Goal: Find specific page/section

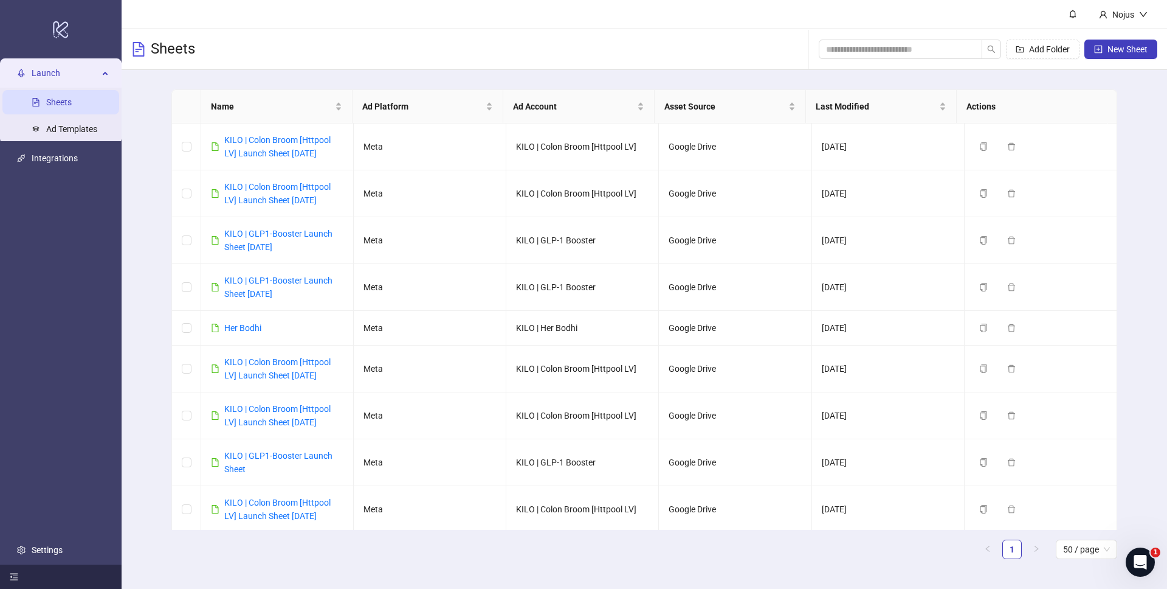
click at [39, 575] on div at bounding box center [61, 576] width 122 height 24
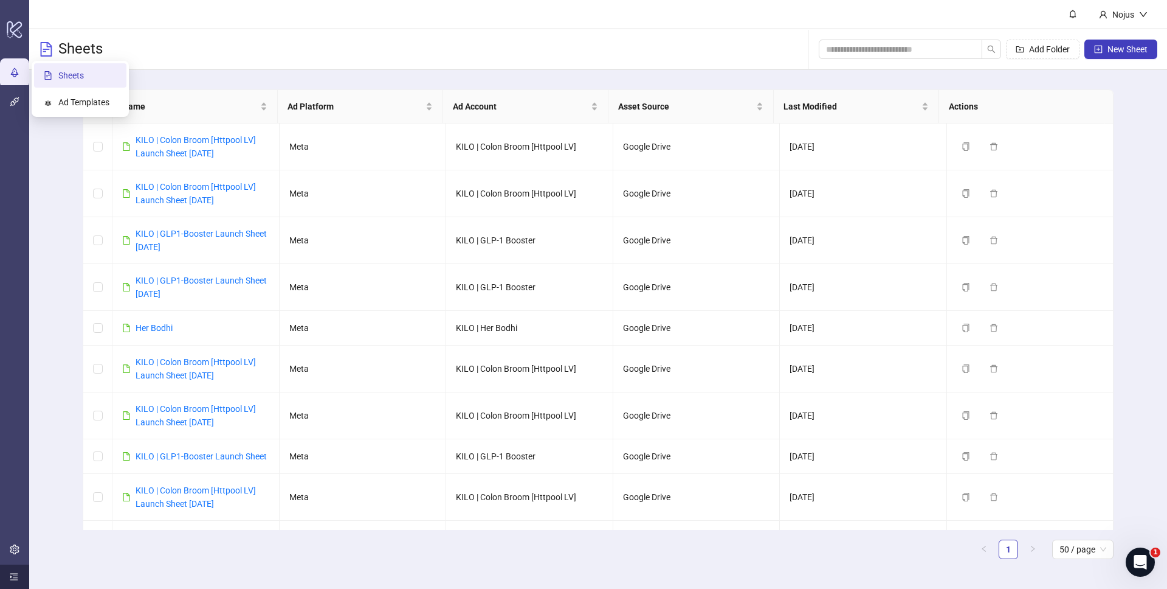
click at [18, 575] on div at bounding box center [14, 576] width 29 height 24
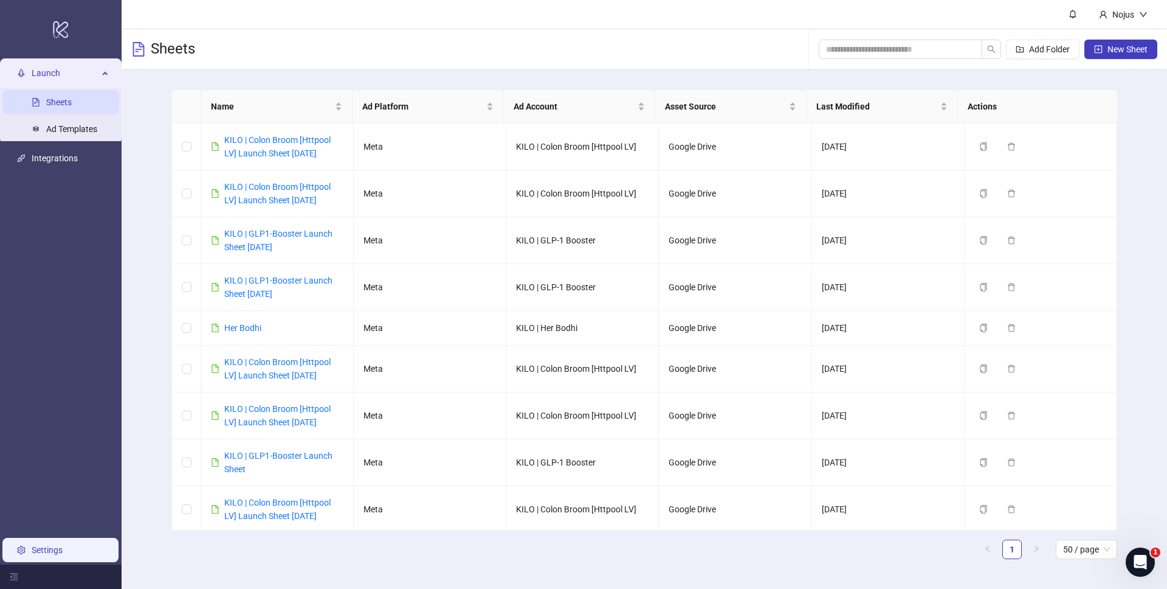
click at [32, 555] on link "Settings" at bounding box center [47, 550] width 31 height 10
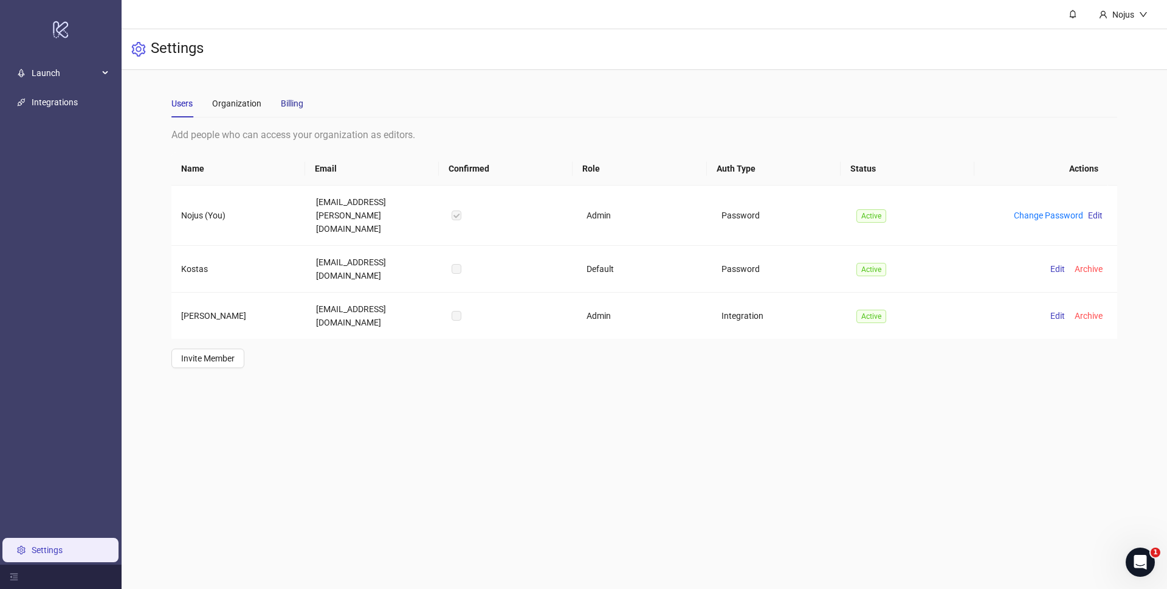
click at [291, 105] on div "Billing" at bounding box center [292, 103] width 22 height 13
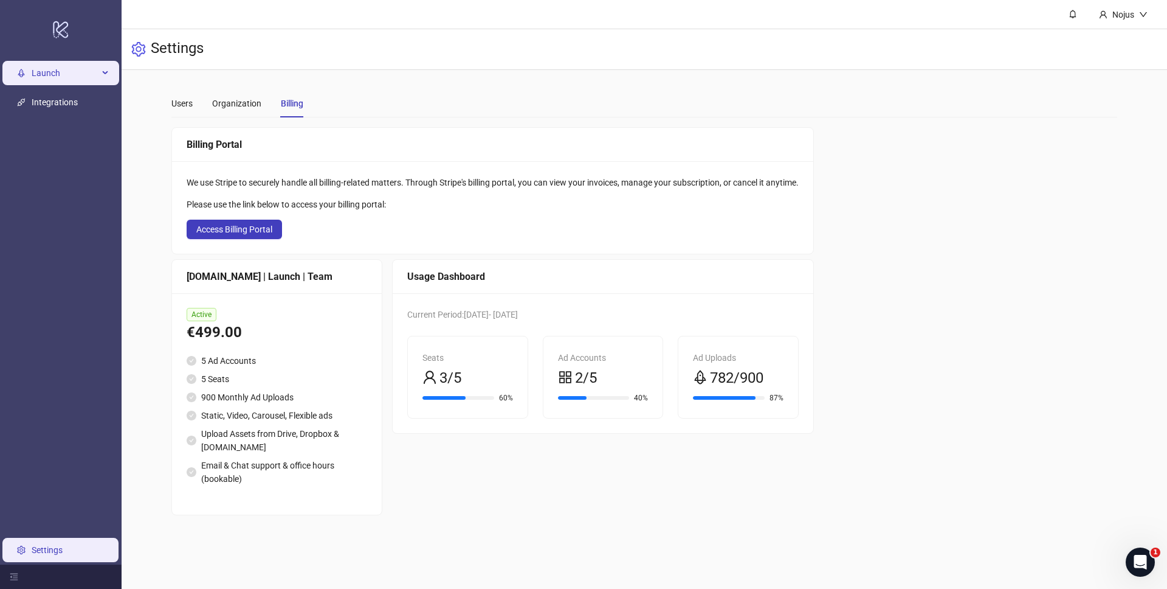
click at [65, 72] on span "Launch" at bounding box center [65, 73] width 67 height 24
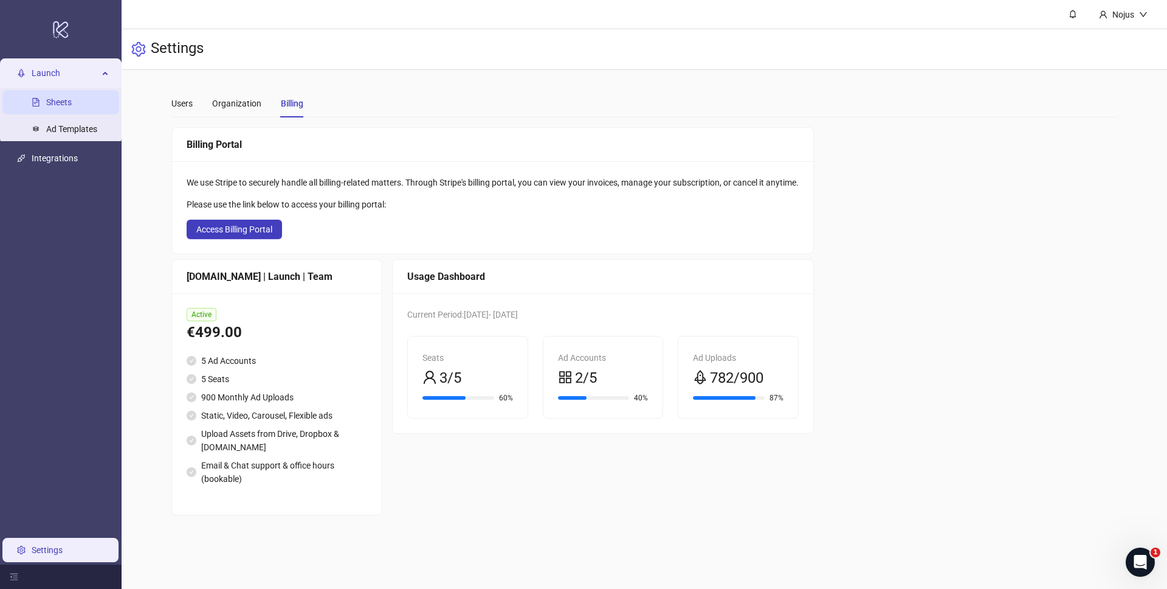
click at [63, 99] on link "Sheets" at bounding box center [59, 102] width 26 height 10
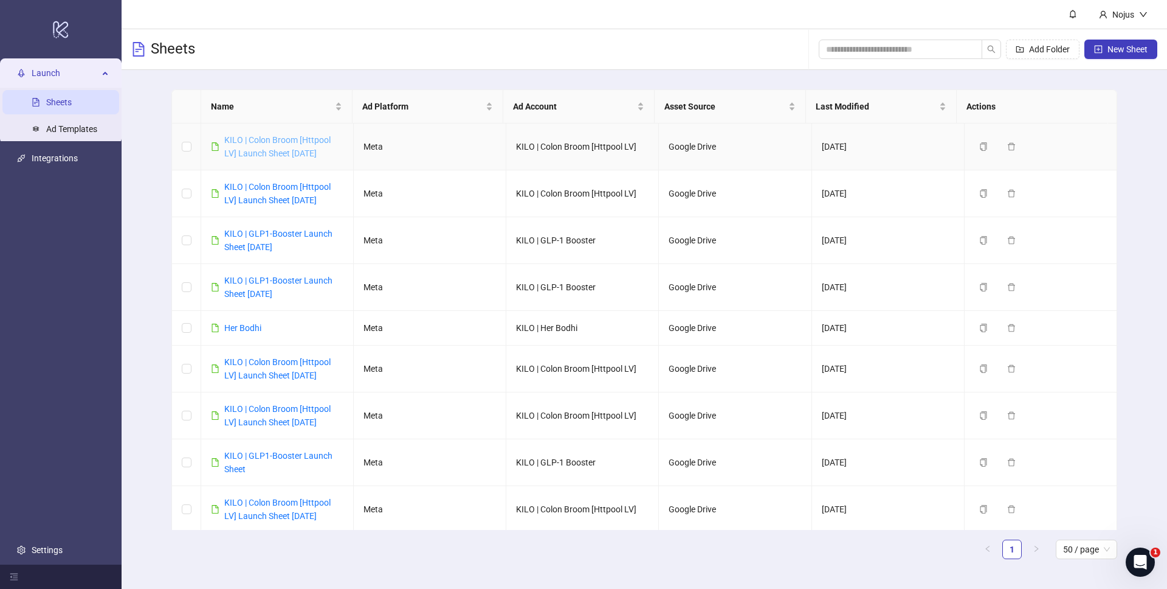
click at [264, 140] on link "KILO | Colon Broom [Httpool LV] Launch Sheet [DATE]" at bounding box center [277, 146] width 106 height 23
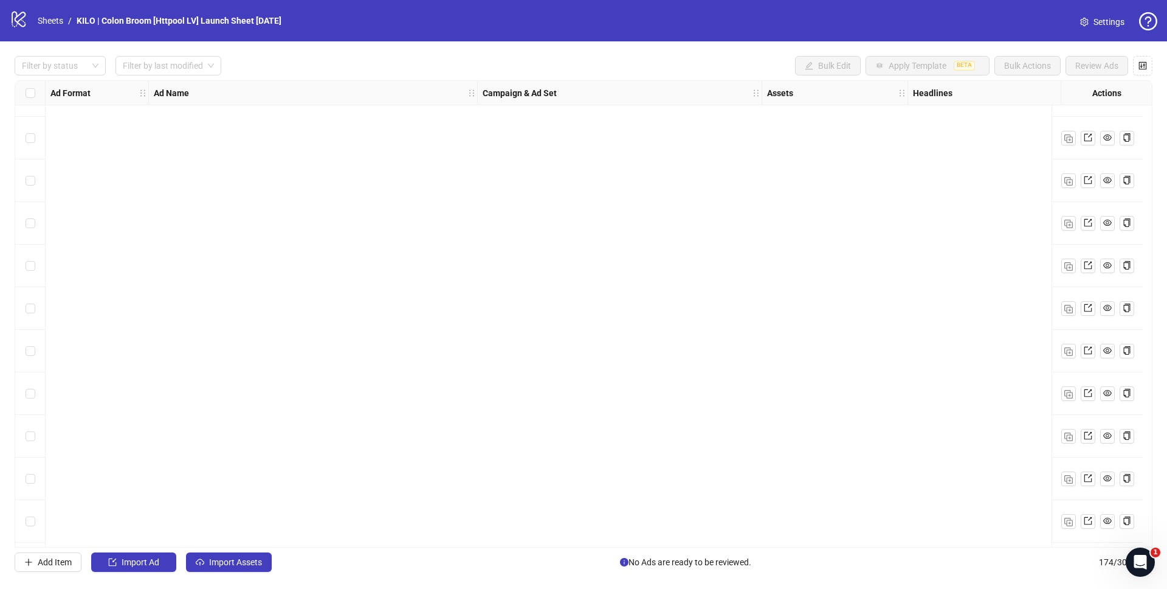
scroll to position [6969, 0]
